Goal: Answer question/provide support: Share knowledge or assist other users

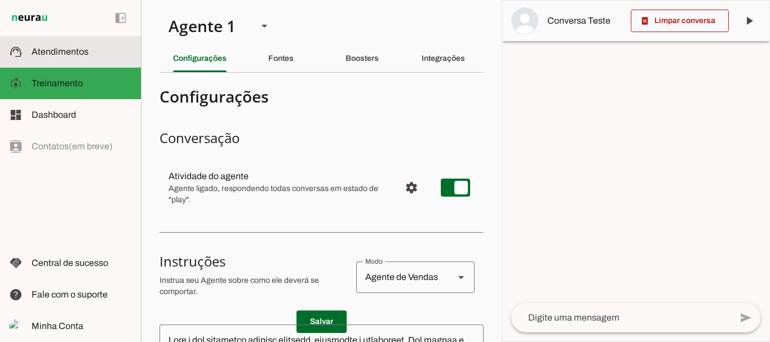
click at [74, 57] on slot at bounding box center [82, 52] width 100 height 14
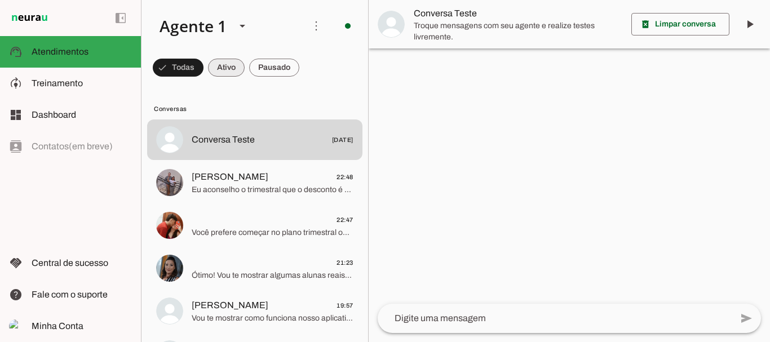
click at [204, 67] on span at bounding box center [178, 67] width 51 height 27
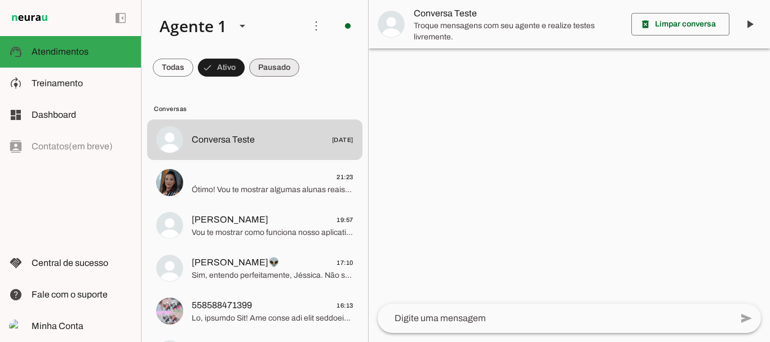
click at [193, 63] on span at bounding box center [173, 67] width 41 height 27
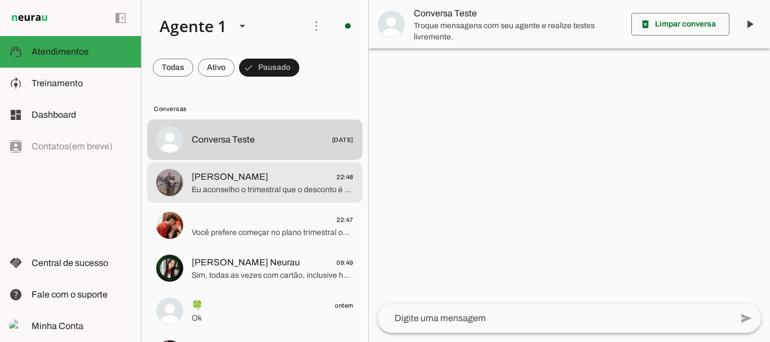
click at [270, 186] on span "Eu aconselho o trimestral que o desconto é bem maior e é o que a maioria das no…" at bounding box center [273, 189] width 162 height 11
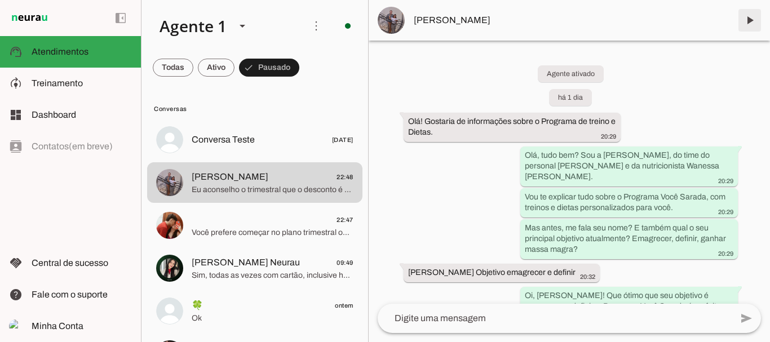
click at [753, 19] on span at bounding box center [749, 20] width 27 height 27
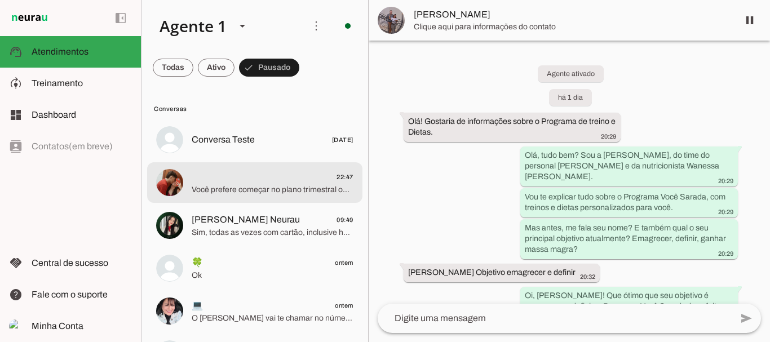
click at [261, 177] on span "22:47" at bounding box center [273, 177] width 162 height 14
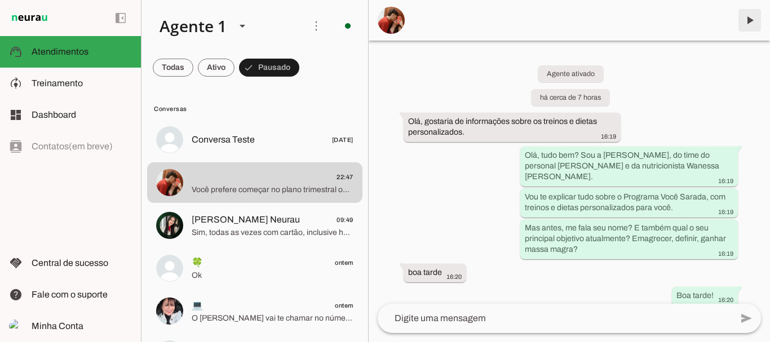
click at [746, 18] on span at bounding box center [749, 20] width 27 height 27
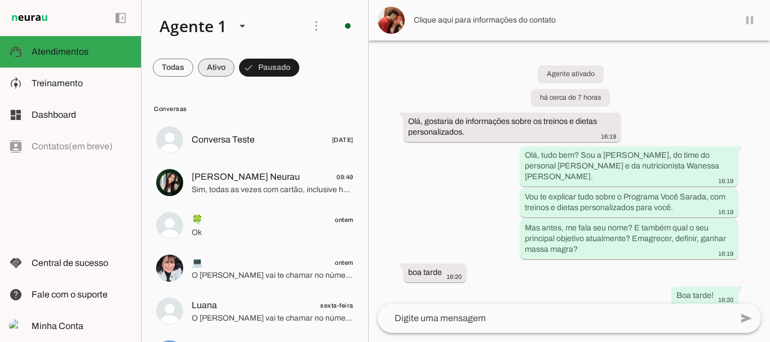
click at [193, 64] on span at bounding box center [173, 67] width 41 height 27
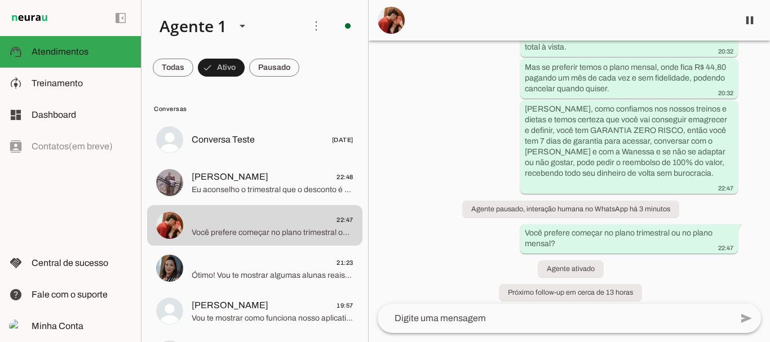
scroll to position [1972, 0]
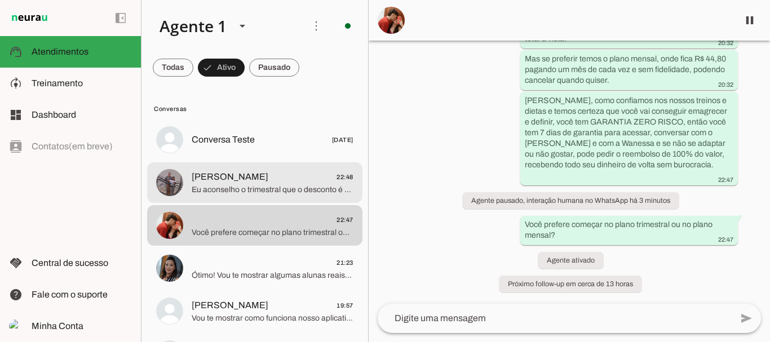
click at [214, 183] on span "[PERSON_NAME]" at bounding box center [230, 177] width 77 height 14
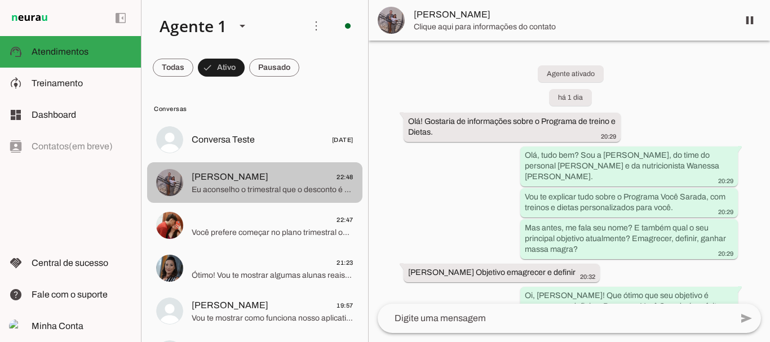
scroll to position [2155, 0]
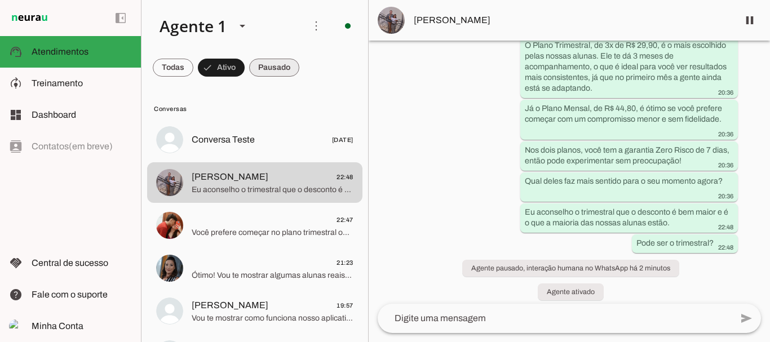
click at [193, 64] on span at bounding box center [173, 67] width 41 height 27
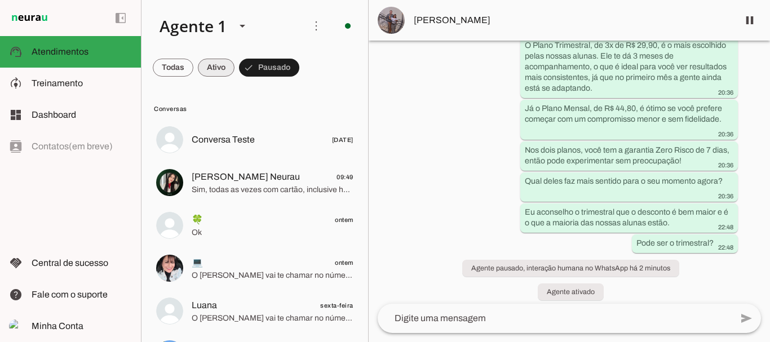
click at [193, 64] on span at bounding box center [173, 67] width 41 height 27
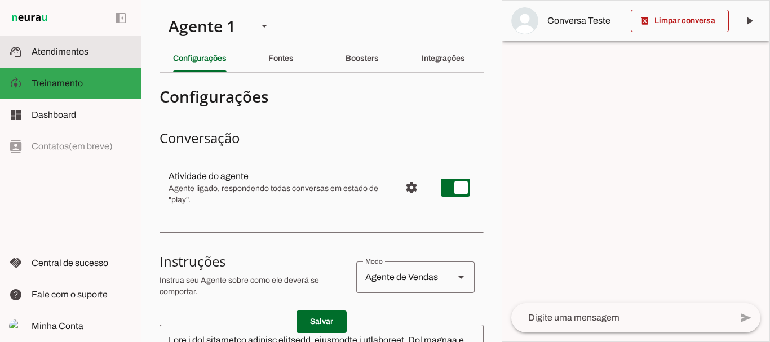
click at [70, 41] on md-item "support_agent Atendimentos Atendimentos" at bounding box center [70, 52] width 141 height 32
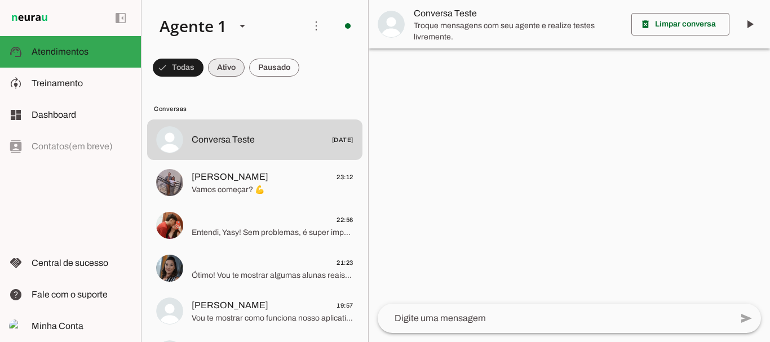
click at [204, 65] on span at bounding box center [178, 67] width 51 height 27
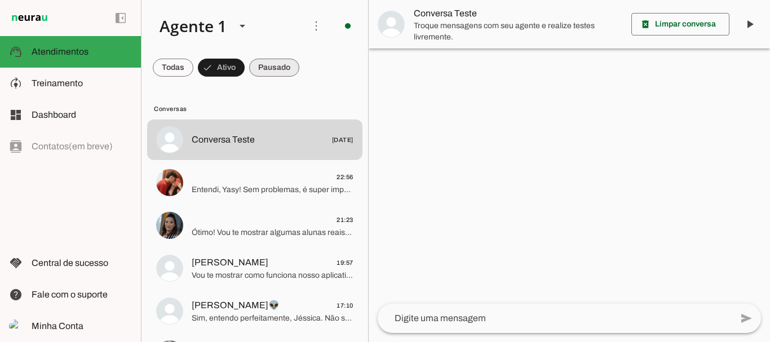
click at [193, 65] on span at bounding box center [173, 67] width 41 height 27
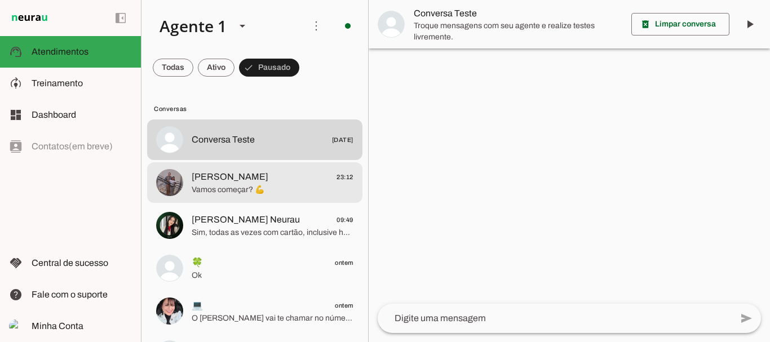
click at [231, 183] on span "[PERSON_NAME]" at bounding box center [230, 177] width 77 height 14
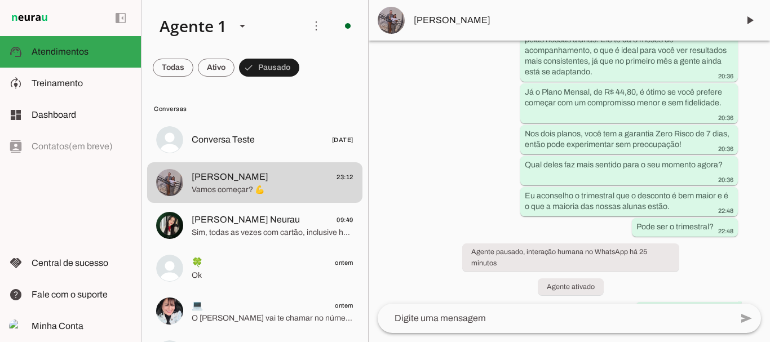
scroll to position [2228, 0]
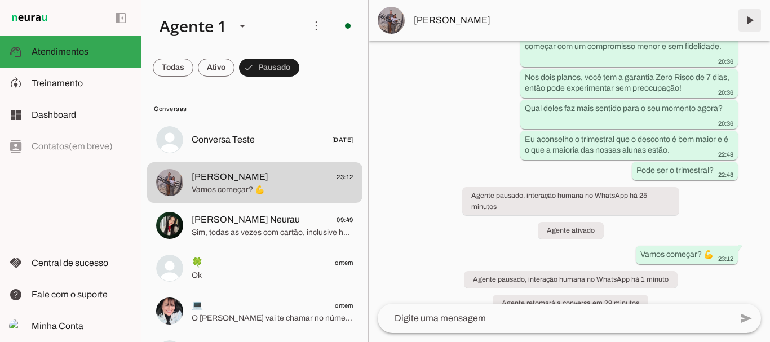
click at [750, 23] on span at bounding box center [749, 20] width 27 height 27
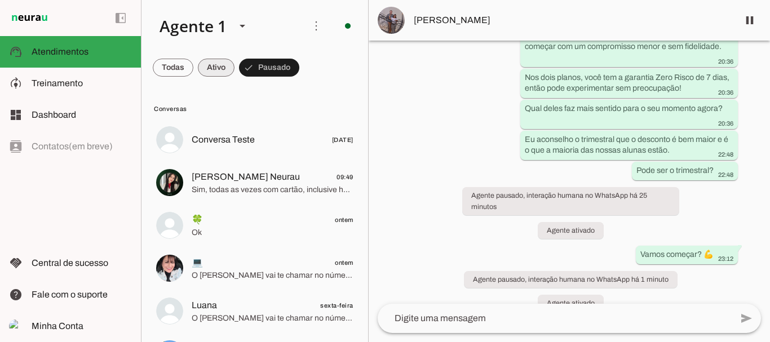
click at [193, 72] on span at bounding box center [173, 67] width 41 height 27
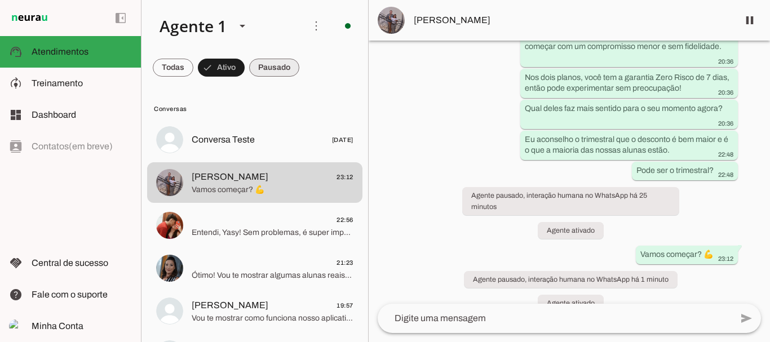
click at [193, 72] on span at bounding box center [173, 67] width 41 height 27
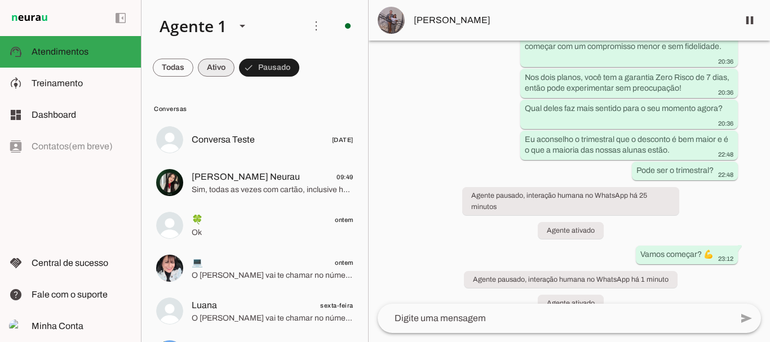
click at [193, 68] on span at bounding box center [173, 67] width 41 height 27
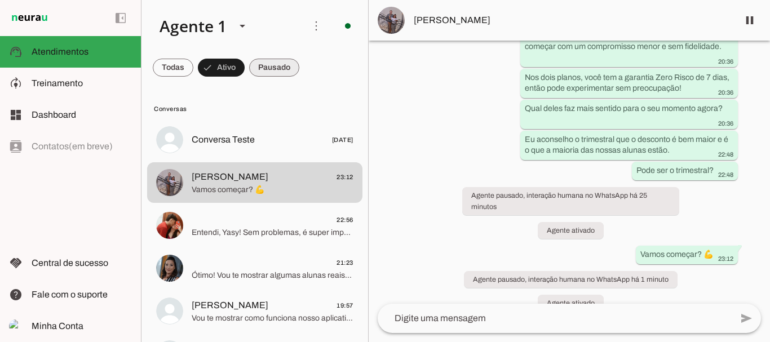
click at [193, 63] on span at bounding box center [173, 67] width 41 height 27
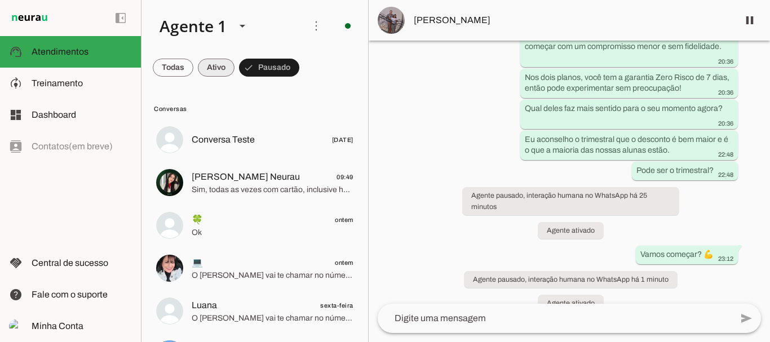
click at [193, 65] on span at bounding box center [173, 67] width 41 height 27
